Goal: Task Accomplishment & Management: Complete application form

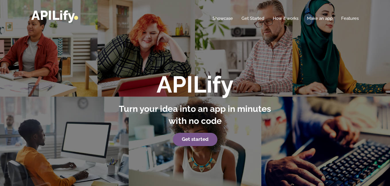
click at [176, 133] on p "Get started" at bounding box center [194, 139] width 159 height 13
click at [178, 138] on link "Get started" at bounding box center [195, 139] width 44 height 13
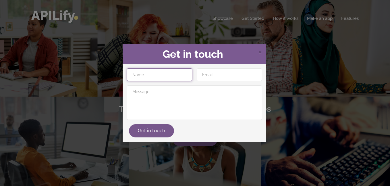
click at [166, 75] on input "text" at bounding box center [159, 74] width 65 height 13
type input "[PERSON_NAME]"
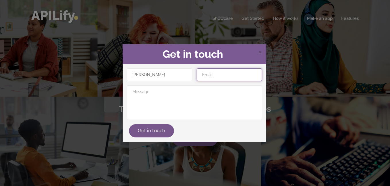
click at [202, 76] on input "email" at bounding box center [229, 74] width 65 height 13
type input "[EMAIL_ADDRESS][DOMAIN_NAME]"
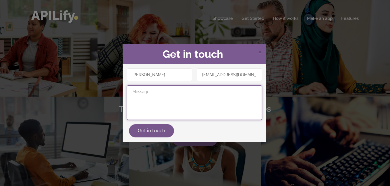
click at [225, 96] on textarea at bounding box center [194, 102] width 135 height 34
type textarea "i"
type textarea "I need to build a clicker app"
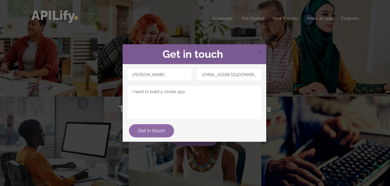
click at [167, 129] on button "Get in touch" at bounding box center [151, 130] width 45 height 13
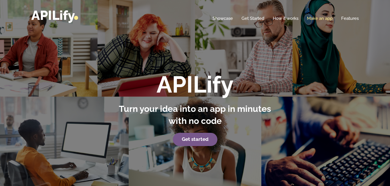
click at [327, 20] on link "Make an app" at bounding box center [320, 18] width 26 height 6
click at [326, 20] on link "Make an app" at bounding box center [320, 18] width 26 height 6
click at [320, 19] on link "Make an app" at bounding box center [320, 18] width 26 height 6
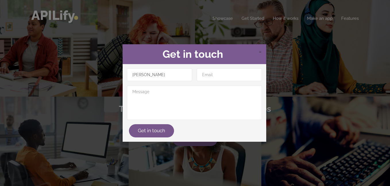
type input "[EMAIL_ADDRESS][DOMAIN_NAME]"
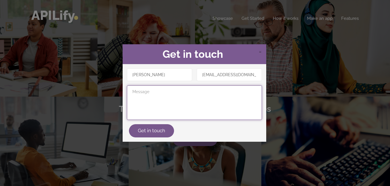
click at [229, 93] on textarea at bounding box center [194, 102] width 135 height 34
paste textarea "Lorem ip Dolorsit am c adipiscinge seddoei-tempo incidid/utla etdo magna ali en…"
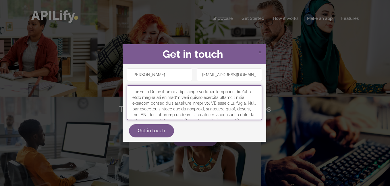
scroll to position [285, 0]
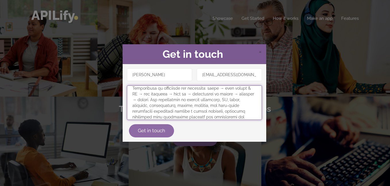
type textarea "Lorem ip Dolorsit am c adipiscinge seddoei-tempo incidid/utla etdo magna ali en…"
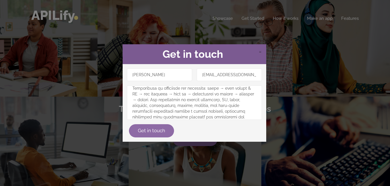
click at [149, 133] on button "Get in touch" at bounding box center [151, 130] width 45 height 13
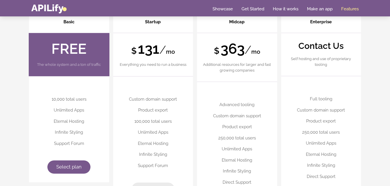
scroll to position [1398, 0]
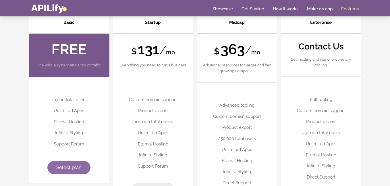
click at [66, 166] on span "Select plan" at bounding box center [68, 167] width 25 height 6
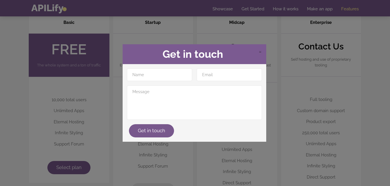
click at [203, 40] on div "× Get in touch Get in touch" at bounding box center [195, 93] width 390 height 186
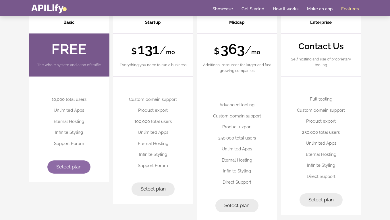
scroll to position [1414, 0]
